Goal: Use online tool/utility: Utilize a website feature to perform a specific function

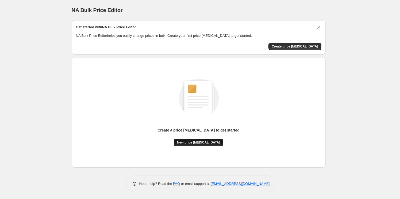
click at [208, 142] on span "New price [MEDICAL_DATA]" at bounding box center [198, 143] width 43 height 4
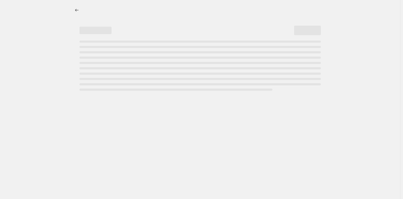
select select "percentage"
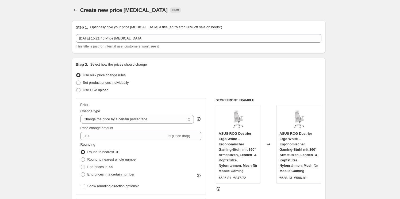
click at [148, 143] on div "Rounding Round to nearest .01 Round to nearest whole number End prices in .99 E…" at bounding box center [140, 160] width 121 height 36
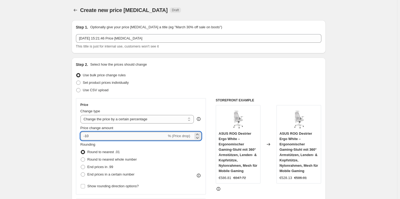
click at [147, 139] on input "-10" at bounding box center [123, 136] width 86 height 9
type input "-1"
type input "-30"
click at [190, 91] on div "Use CSV upload" at bounding box center [198, 90] width 245 height 7
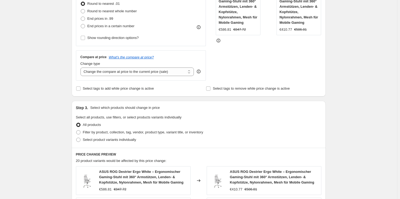
scroll to position [380, 0]
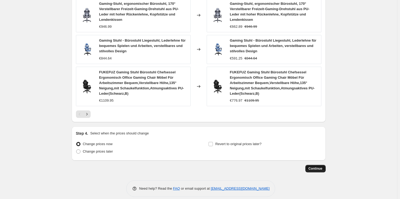
click at [315, 167] on span "Continue" at bounding box center [316, 169] width 14 height 4
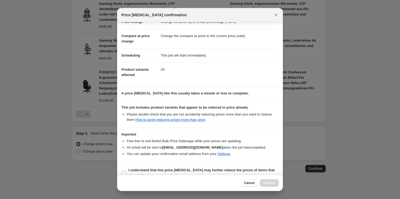
scroll to position [25, 0]
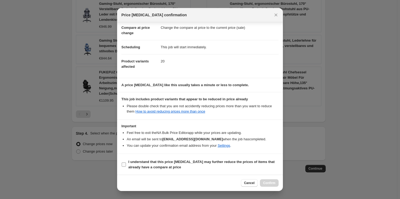
click at [138, 167] on b "I understand that this price [MEDICAL_DATA] may further reduce the prices of it…" at bounding box center [201, 164] width 146 height 9
click at [126, 167] on input "I understand that this price [MEDICAL_DATA] may further reduce the prices of it…" at bounding box center [124, 165] width 4 height 4
checkbox input "true"
click at [271, 183] on span "Confirm" at bounding box center [269, 183] width 12 height 4
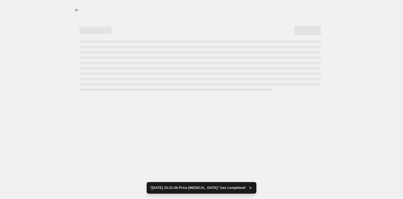
select select "percentage"
